Goal: Navigation & Orientation: Find specific page/section

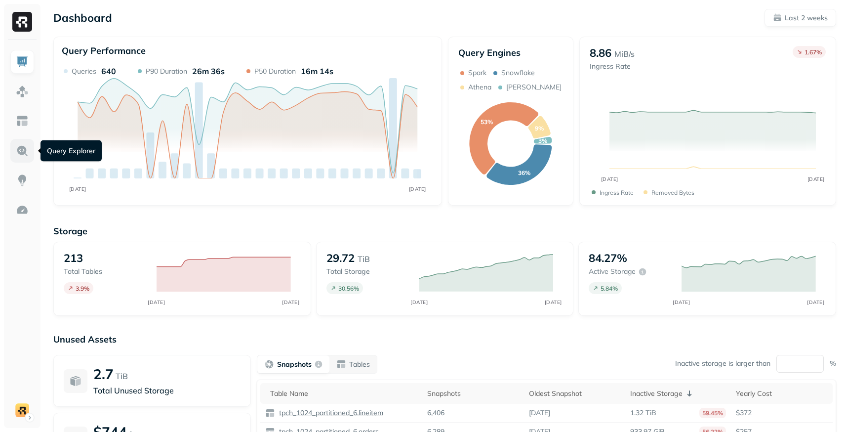
click at [27, 154] on img at bounding box center [22, 150] width 13 height 13
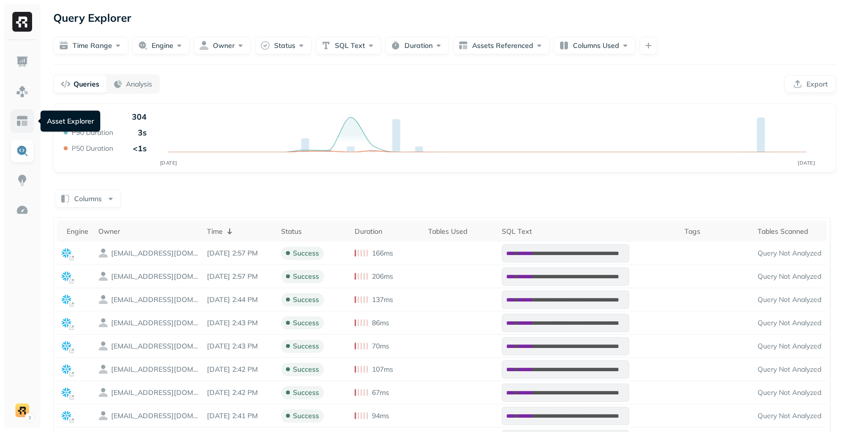
click at [29, 122] on link at bounding box center [22, 121] width 24 height 24
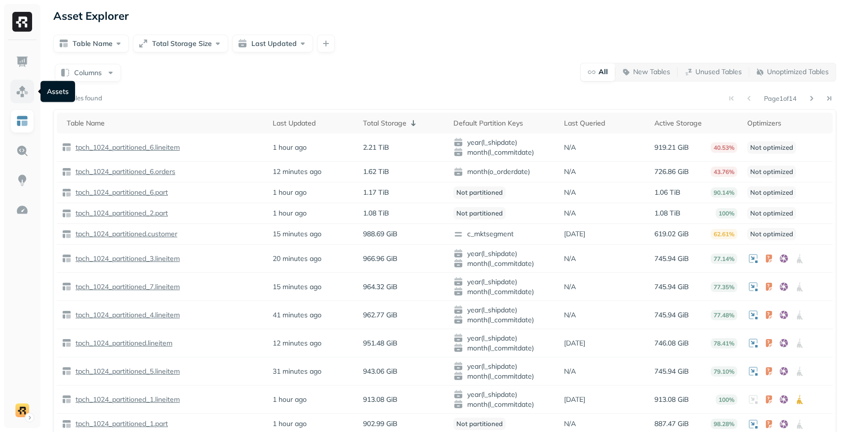
click at [23, 95] on img at bounding box center [22, 91] width 13 height 13
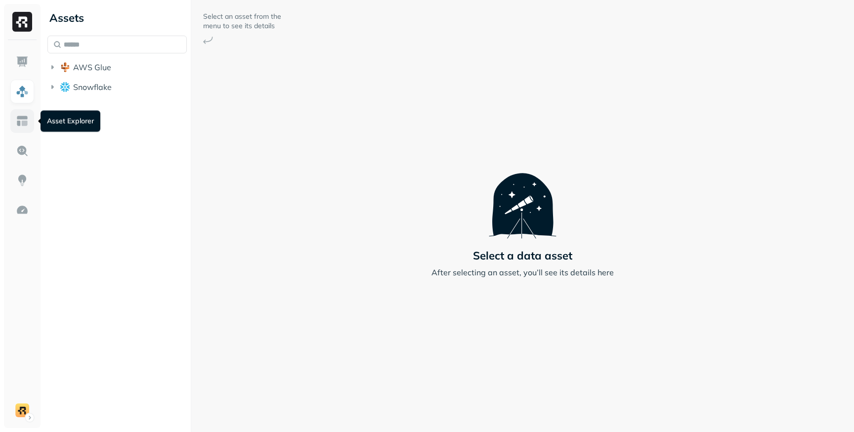
click at [25, 125] on img at bounding box center [22, 121] width 13 height 13
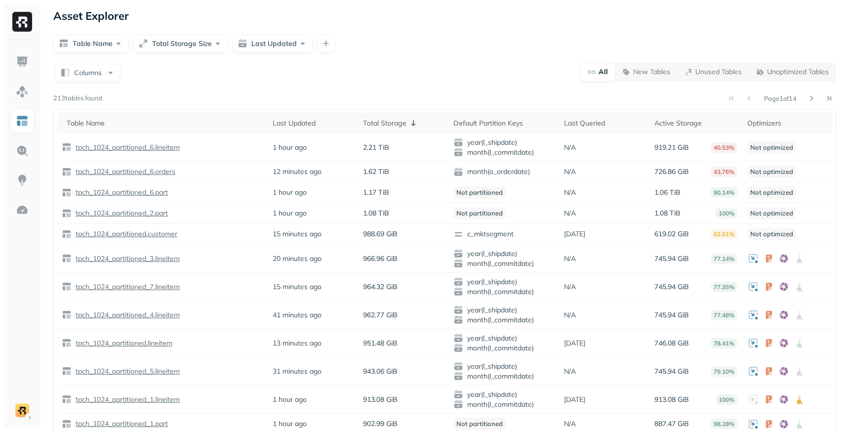
click at [430, 82] on div "Columns All New Tables Unused Tables Unoptimized Tables Page 1 of 14 213 tables…" at bounding box center [444, 291] width 783 height 458
click at [167, 147] on p "tpch_1024_partitioned_6.lineitem" at bounding box center [127, 147] width 106 height 9
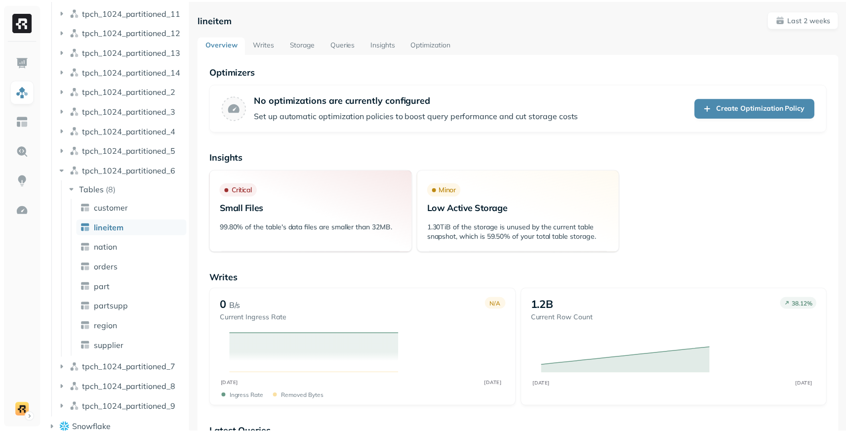
scroll to position [301, 0]
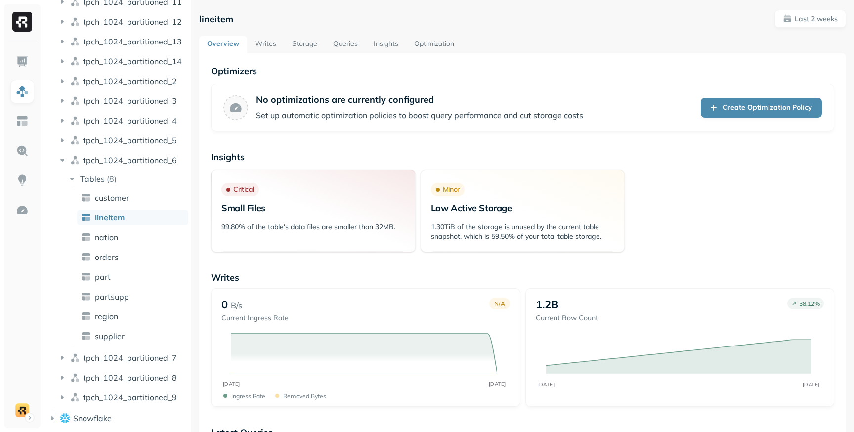
click at [432, 46] on link "Optimization" at bounding box center [434, 45] width 56 height 18
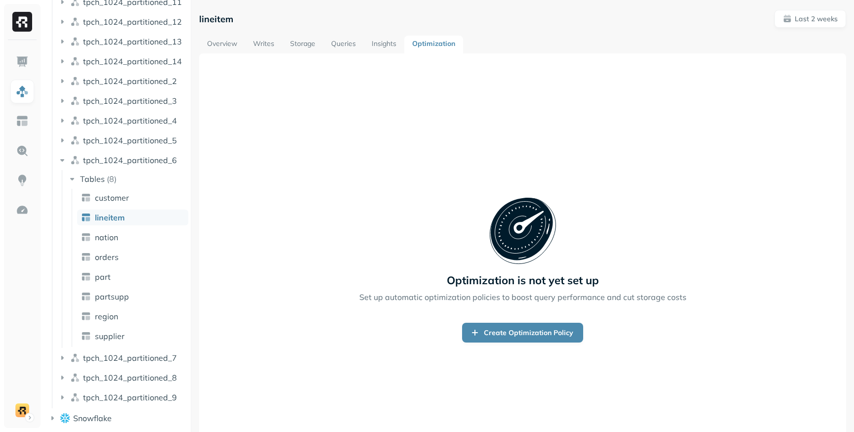
click at [379, 43] on link "Insights" at bounding box center [384, 45] width 41 height 18
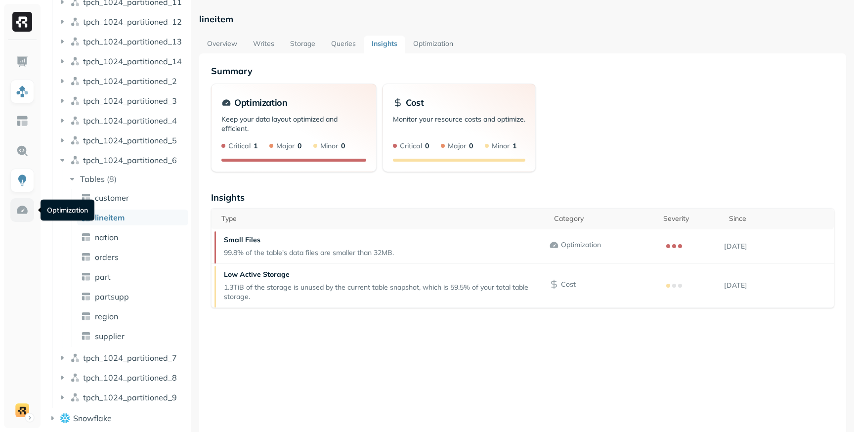
click at [29, 215] on link at bounding box center [22, 210] width 24 height 24
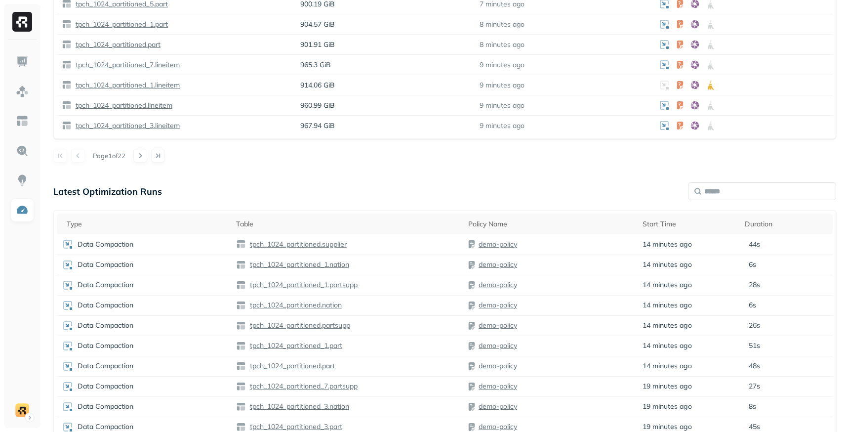
scroll to position [695, 0]
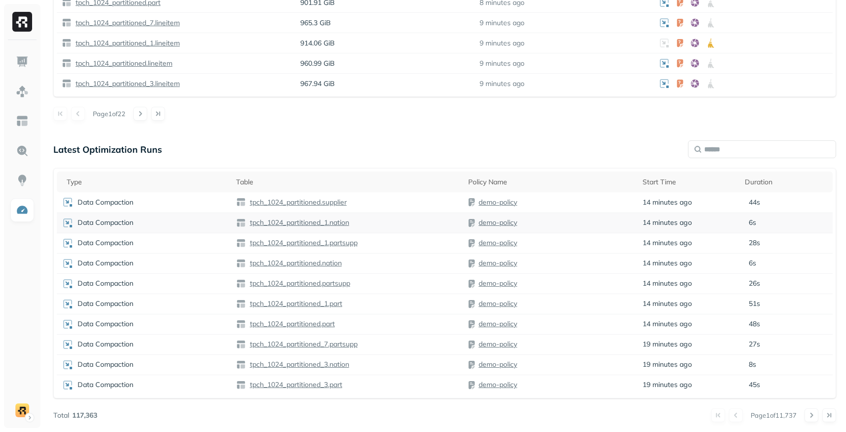
click at [169, 226] on div "Data Compaction" at bounding box center [144, 223] width 164 height 12
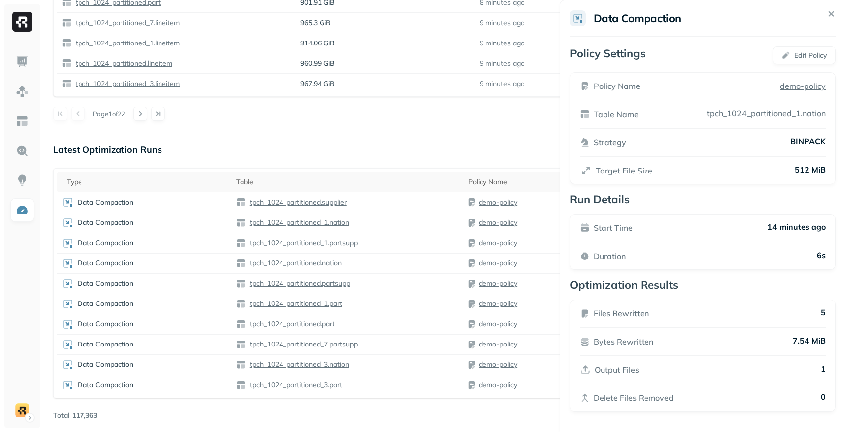
click at [829, 15] on icon at bounding box center [831, 14] width 4 height 4
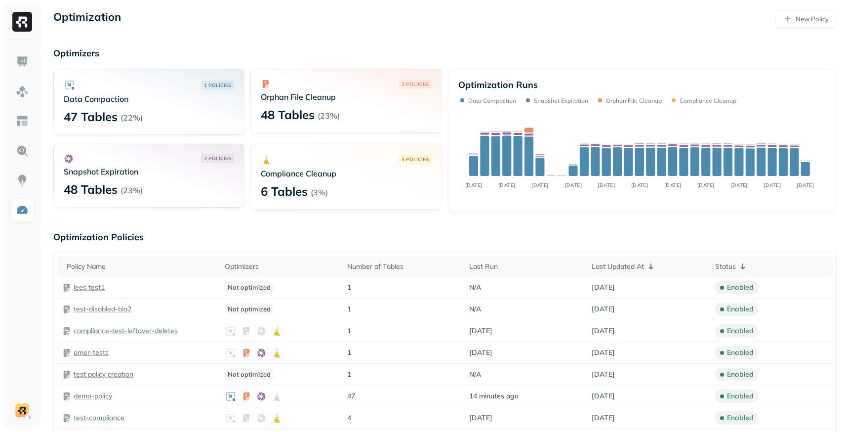
scroll to position [2, 0]
